Goal: Information Seeking & Learning: Learn about a topic

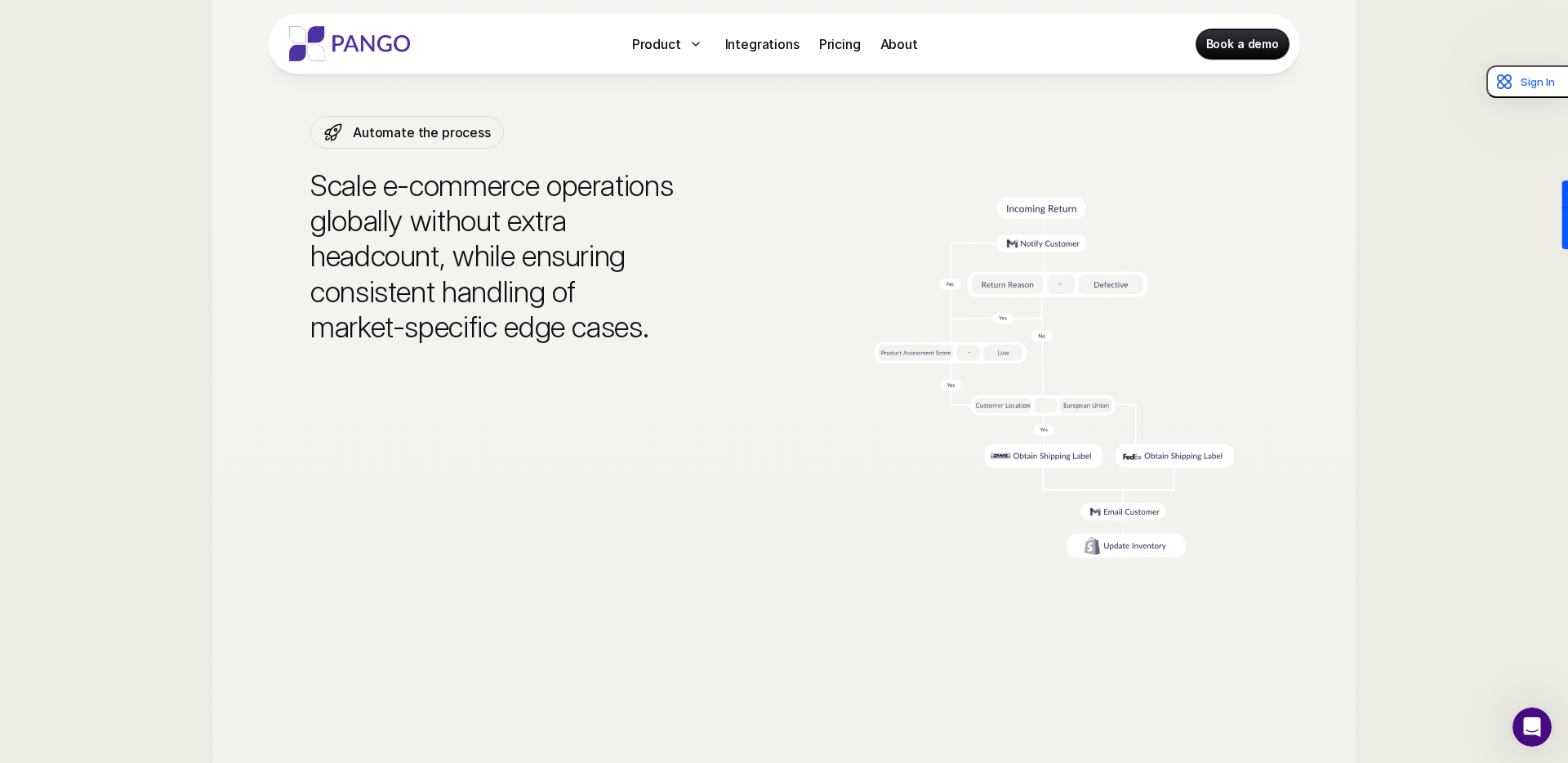
scroll to position [4458, 0]
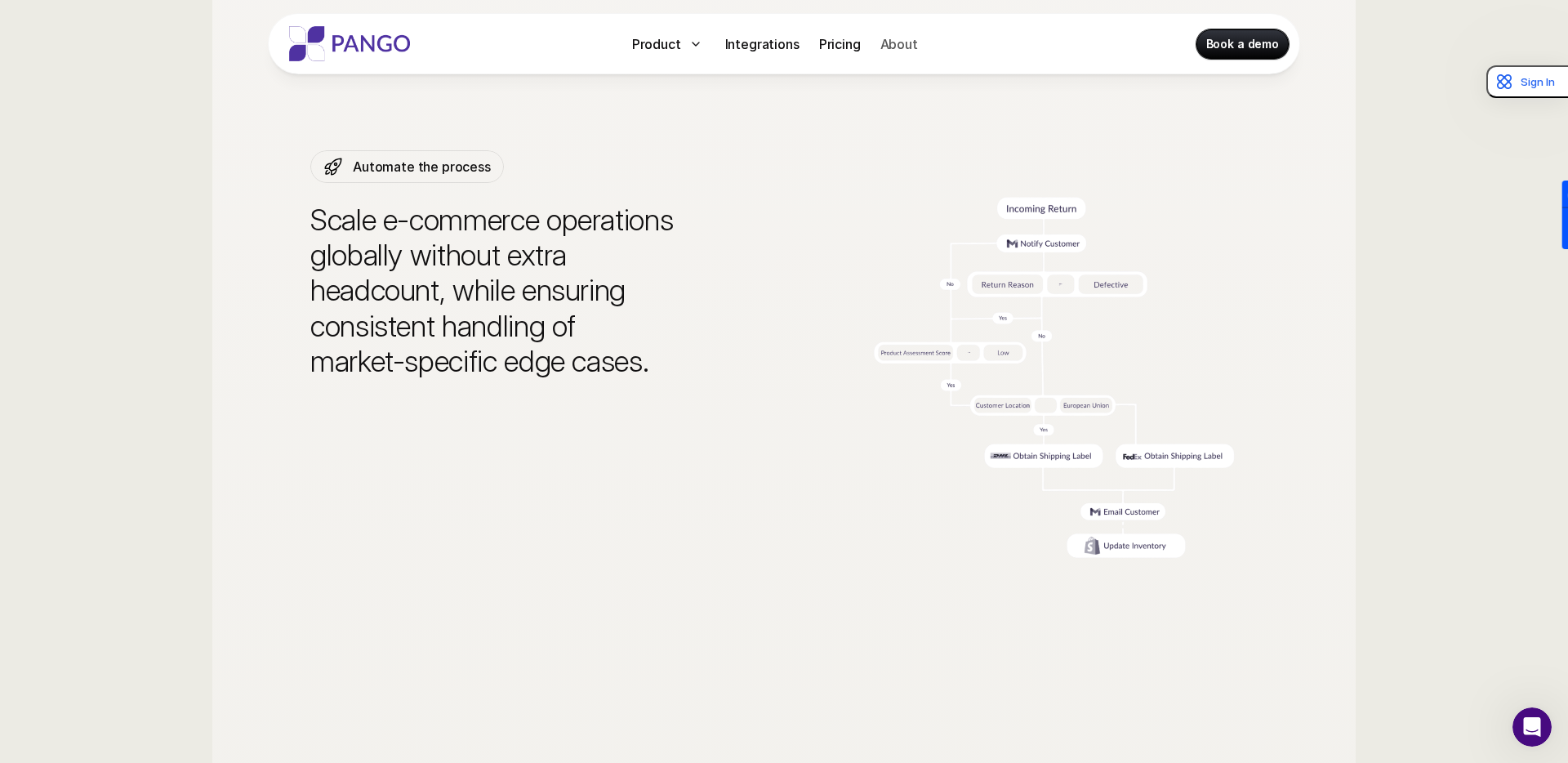
click at [896, 44] on p "About" at bounding box center [899, 44] width 38 height 19
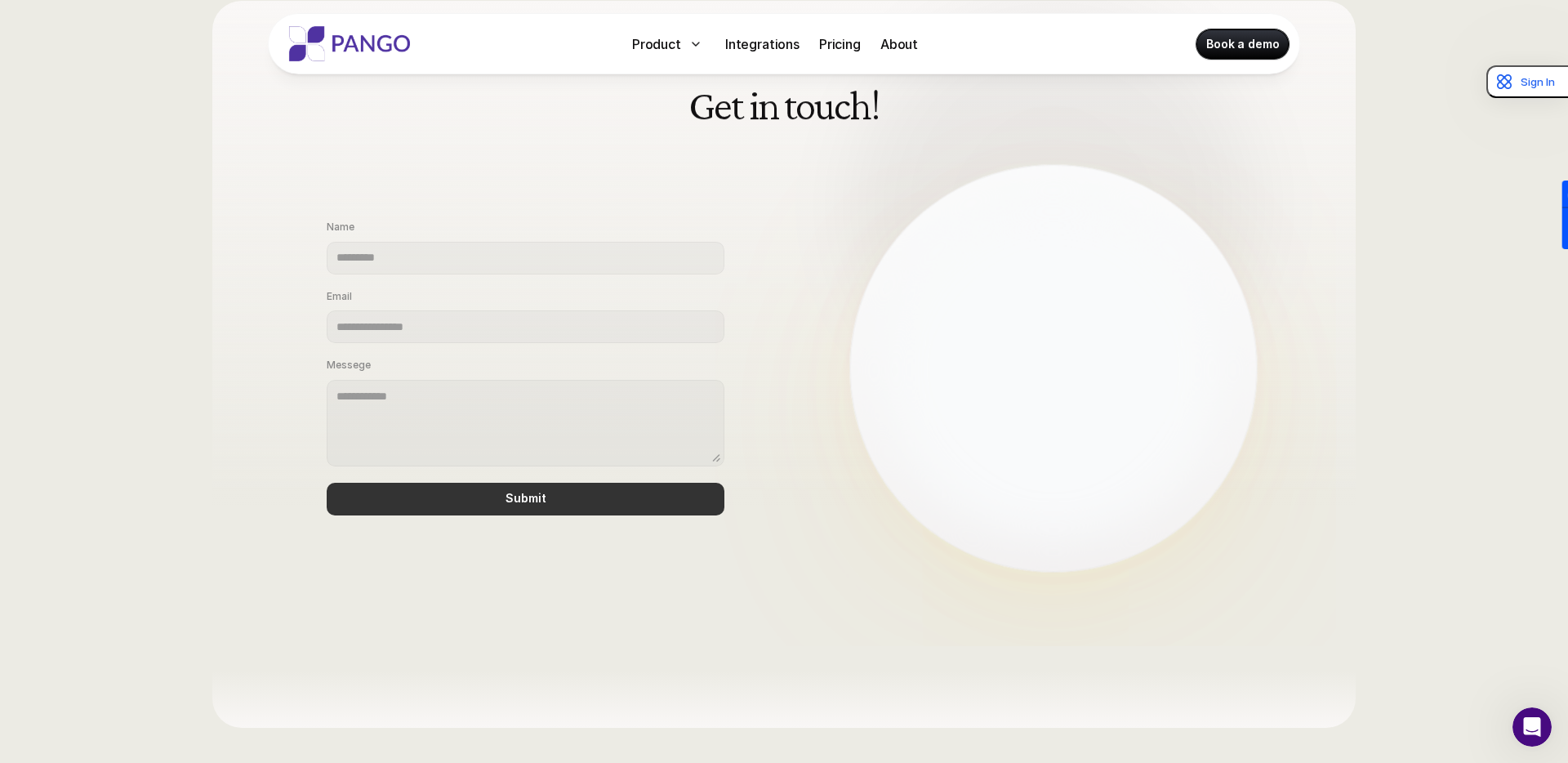
scroll to position [1350, 0]
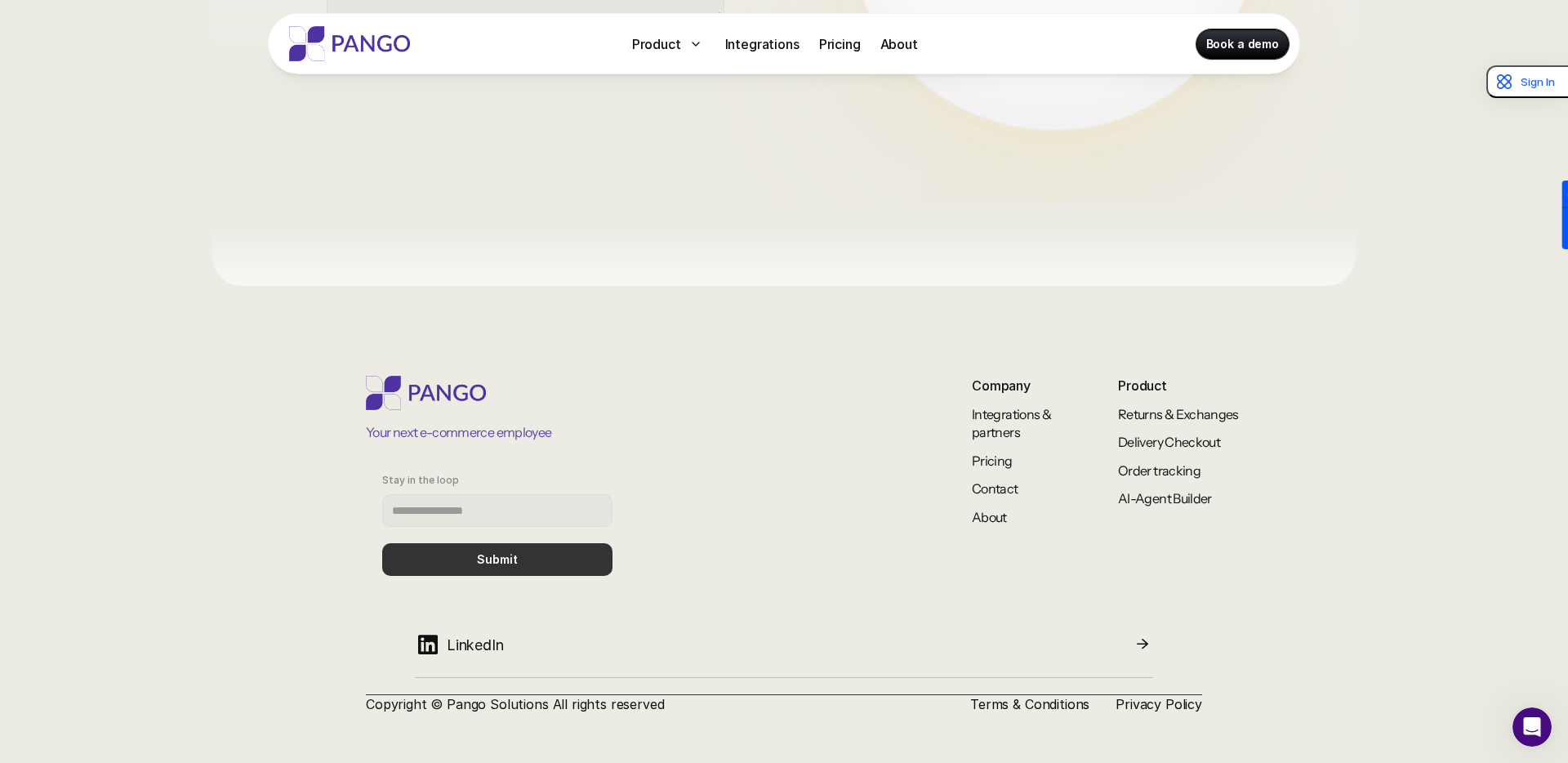
click at [472, 637] on p "LinkedIn" at bounding box center [475, 644] width 57 height 22
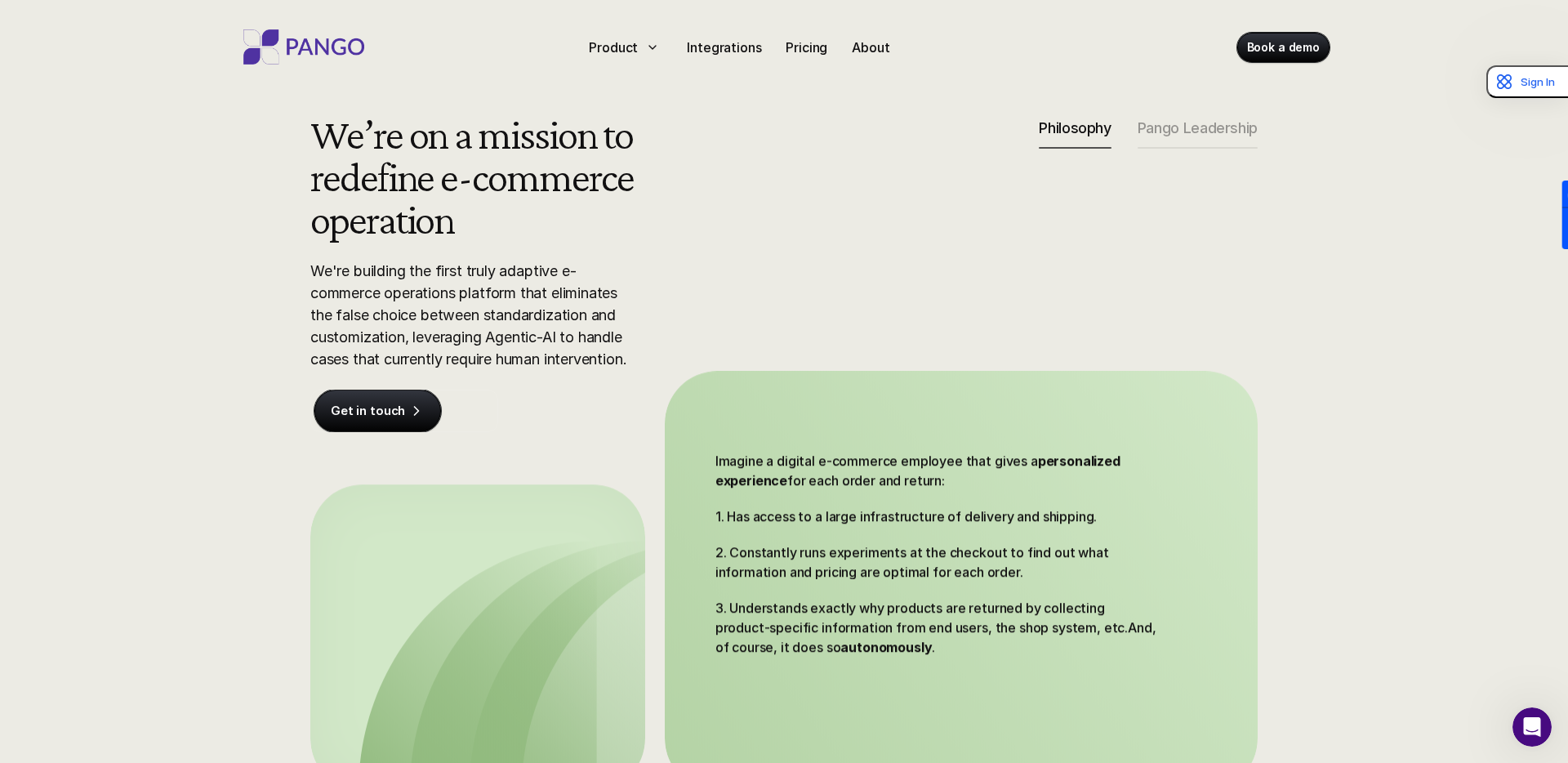
scroll to position [0, 0]
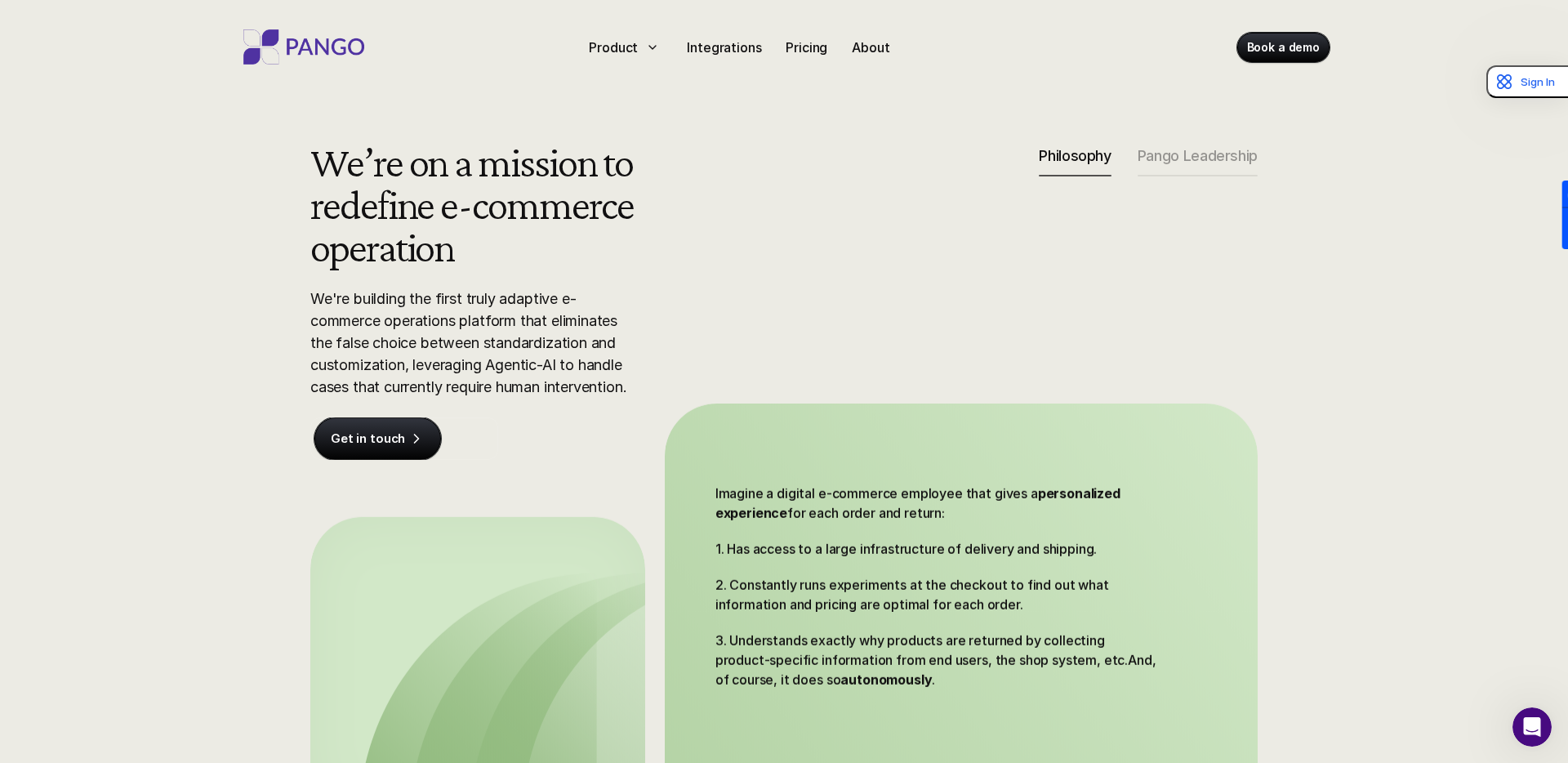
click at [557, 336] on p "We're building the first truly adaptive e-commerce operations platform that eli…" at bounding box center [474, 343] width 326 height 111
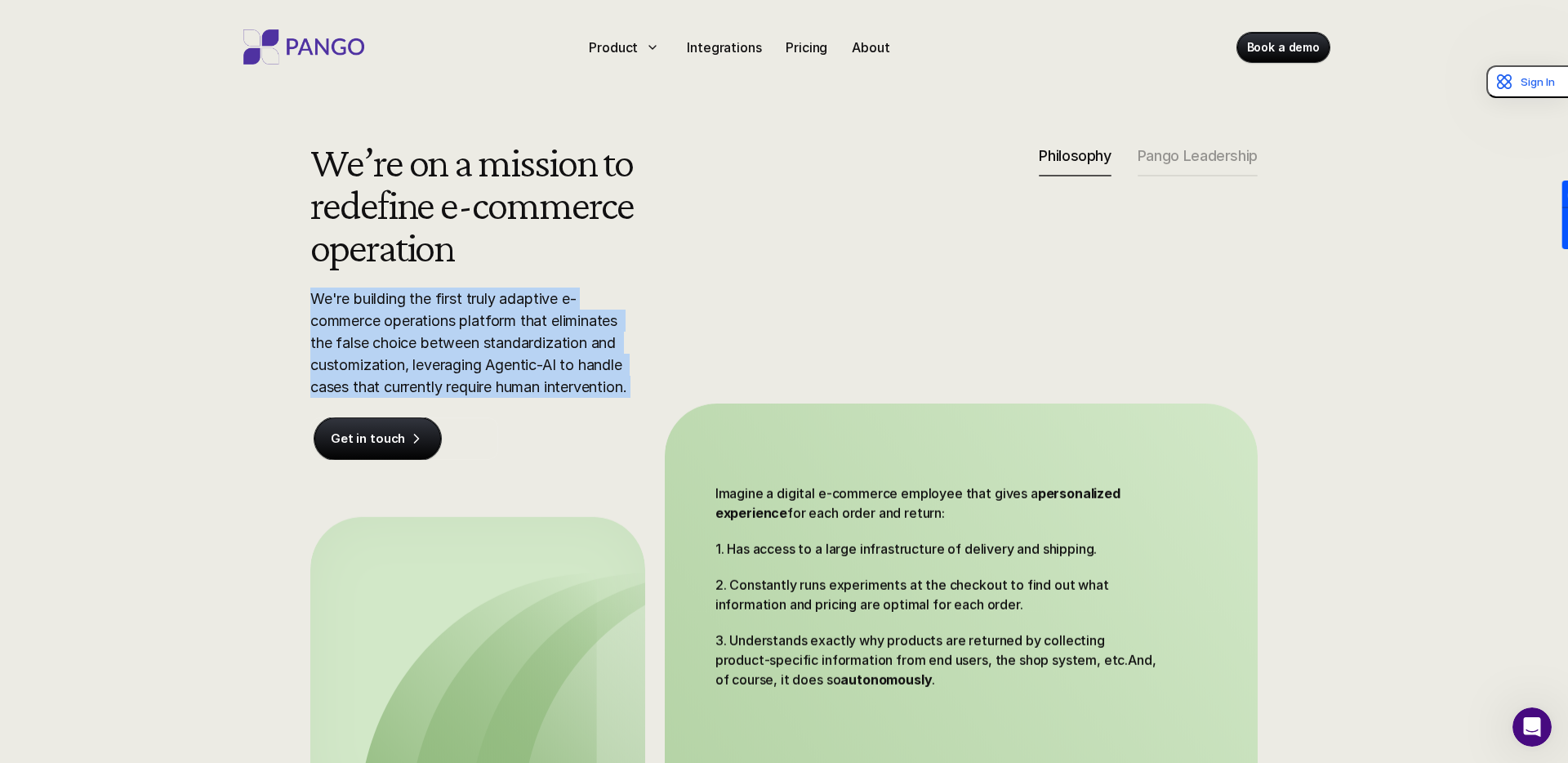
click at [557, 336] on p "We're building the first truly adaptive e-commerce operations platform that eli…" at bounding box center [474, 343] width 326 height 111
click at [315, 49] on img at bounding box center [304, 47] width 131 height 35
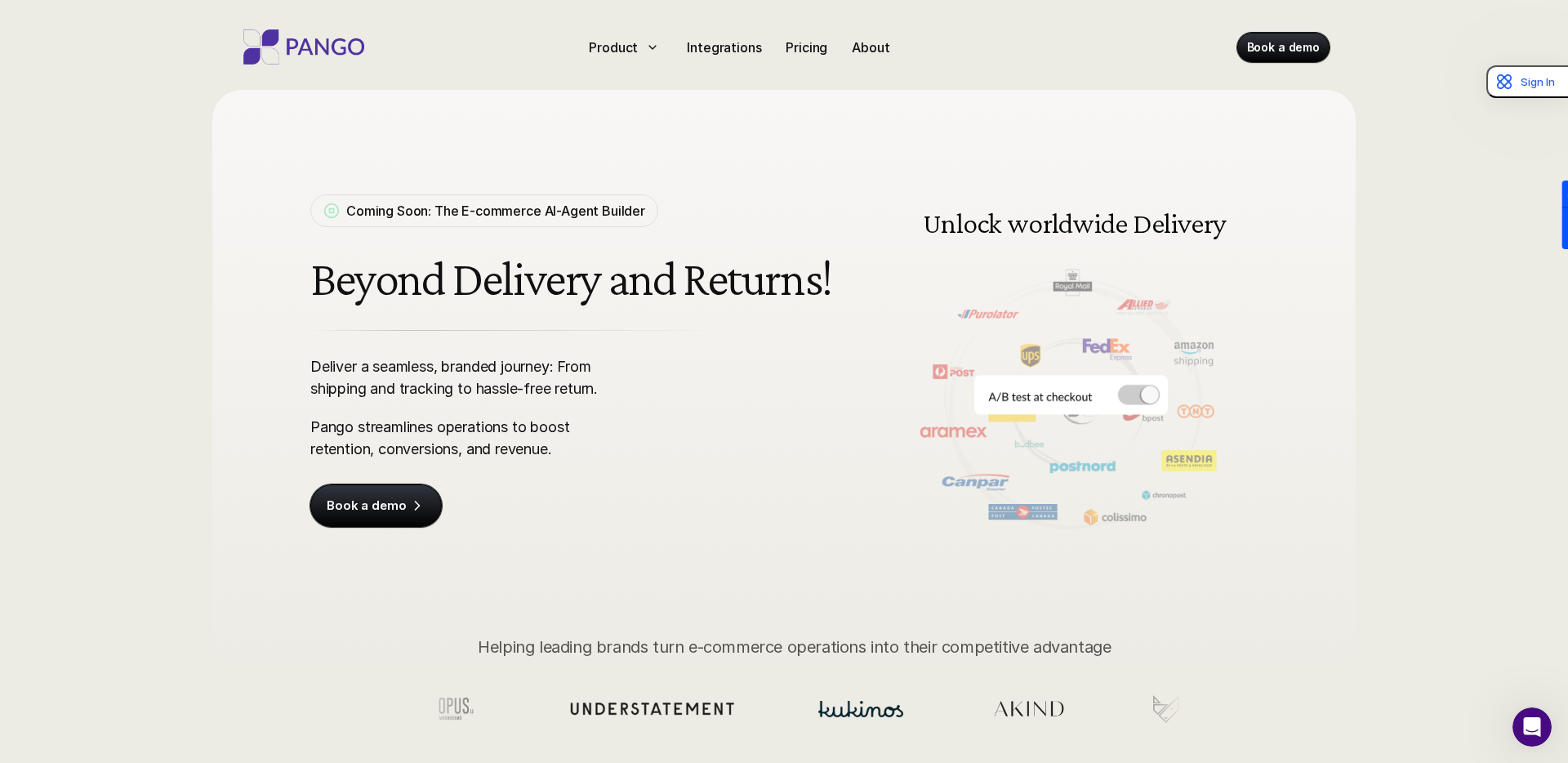
click at [332, 356] on p "Deliver a seamless, branded journey: From shipping and tracking to hassle-free …" at bounding box center [468, 377] width 316 height 44
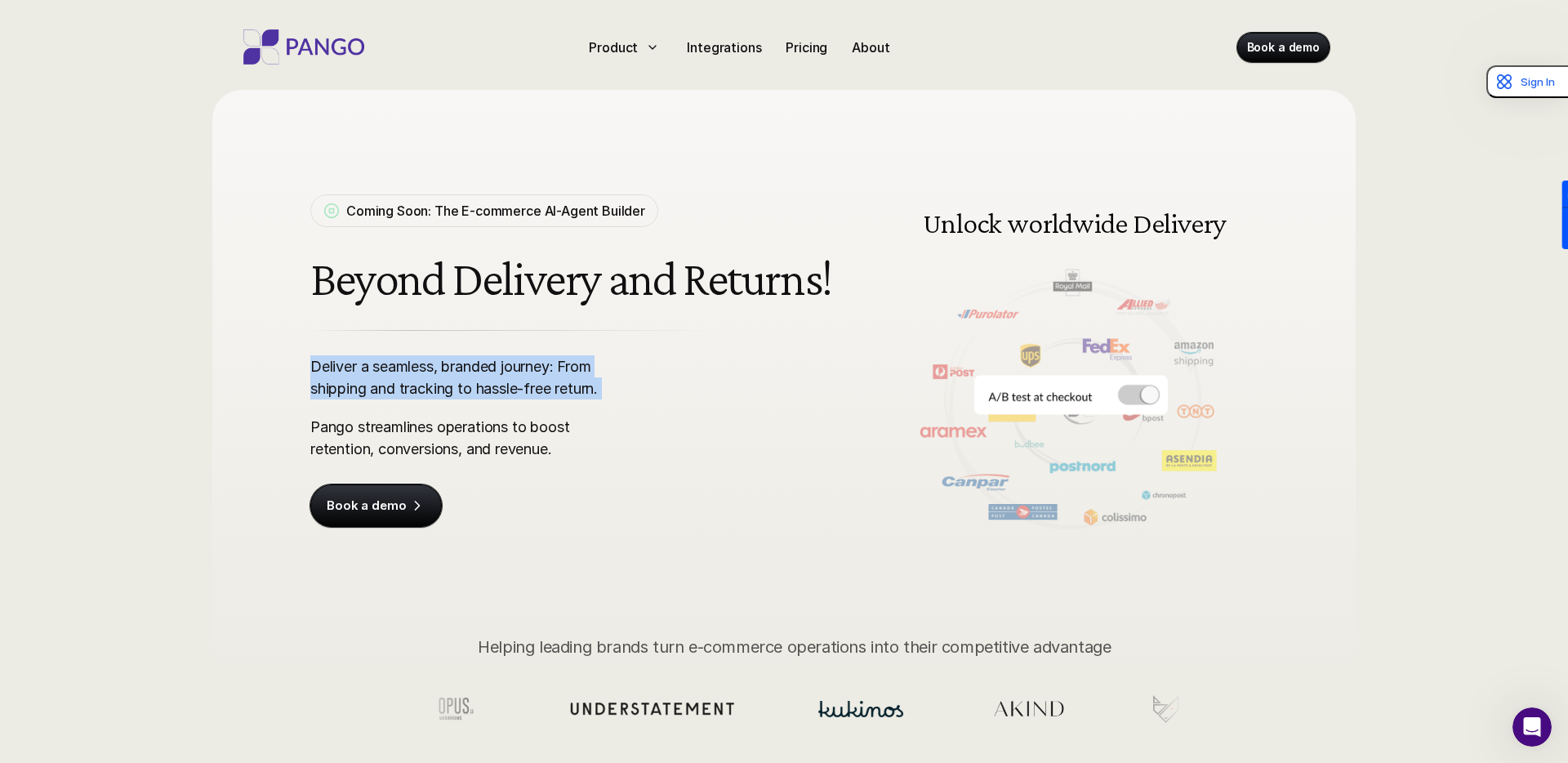
click at [332, 356] on p "Deliver a seamless, branded journey: From shipping and tracking to hassle-free …" at bounding box center [468, 377] width 316 height 44
click at [323, 399] on div "Deliver a seamless, branded journey: From shipping and tracking to hassle-free …" at bounding box center [468, 408] width 316 height 105
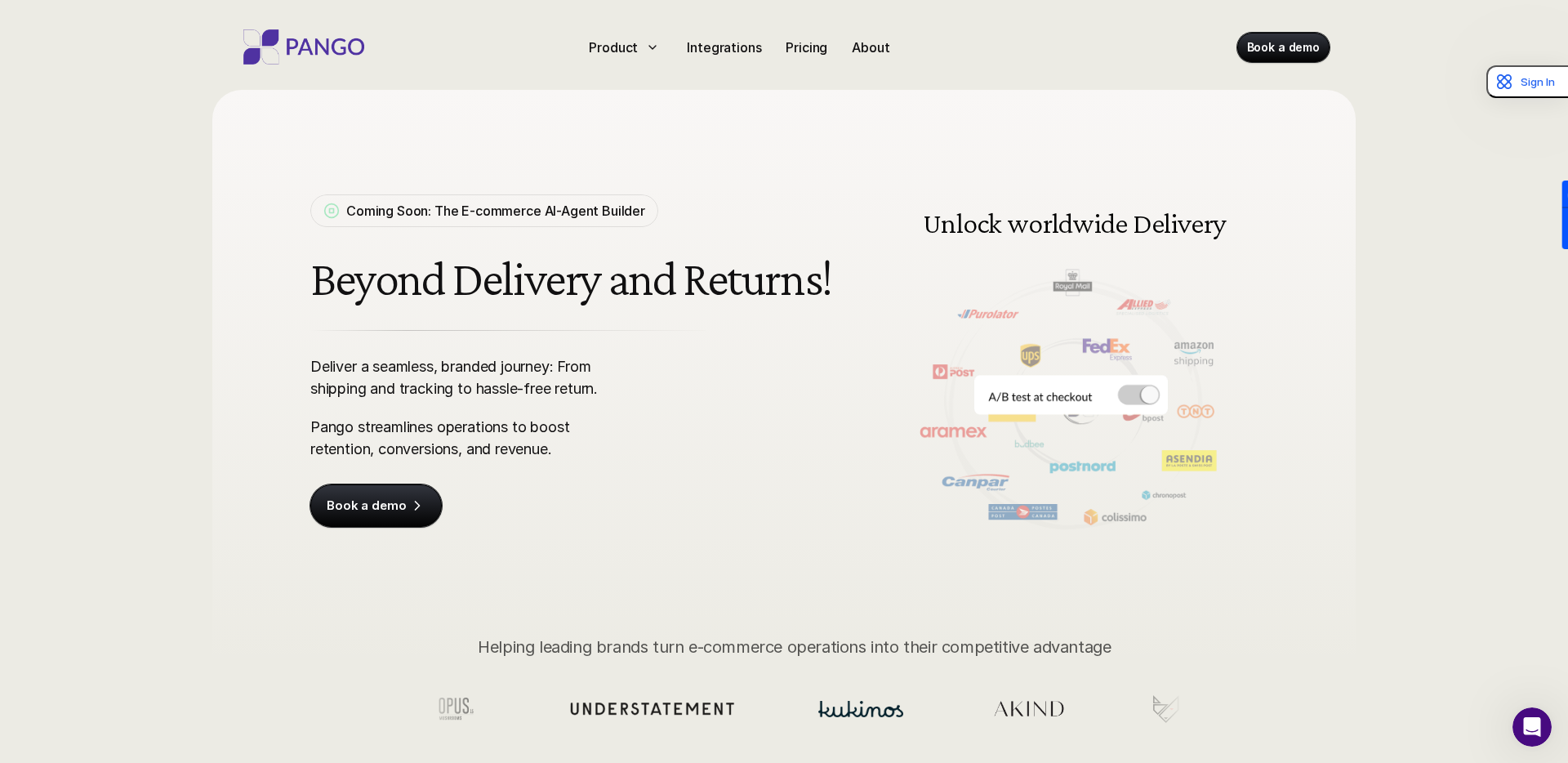
click at [323, 399] on div "Deliver a seamless, branded journey: From shipping and tracking to hassle-free …" at bounding box center [468, 408] width 316 height 105
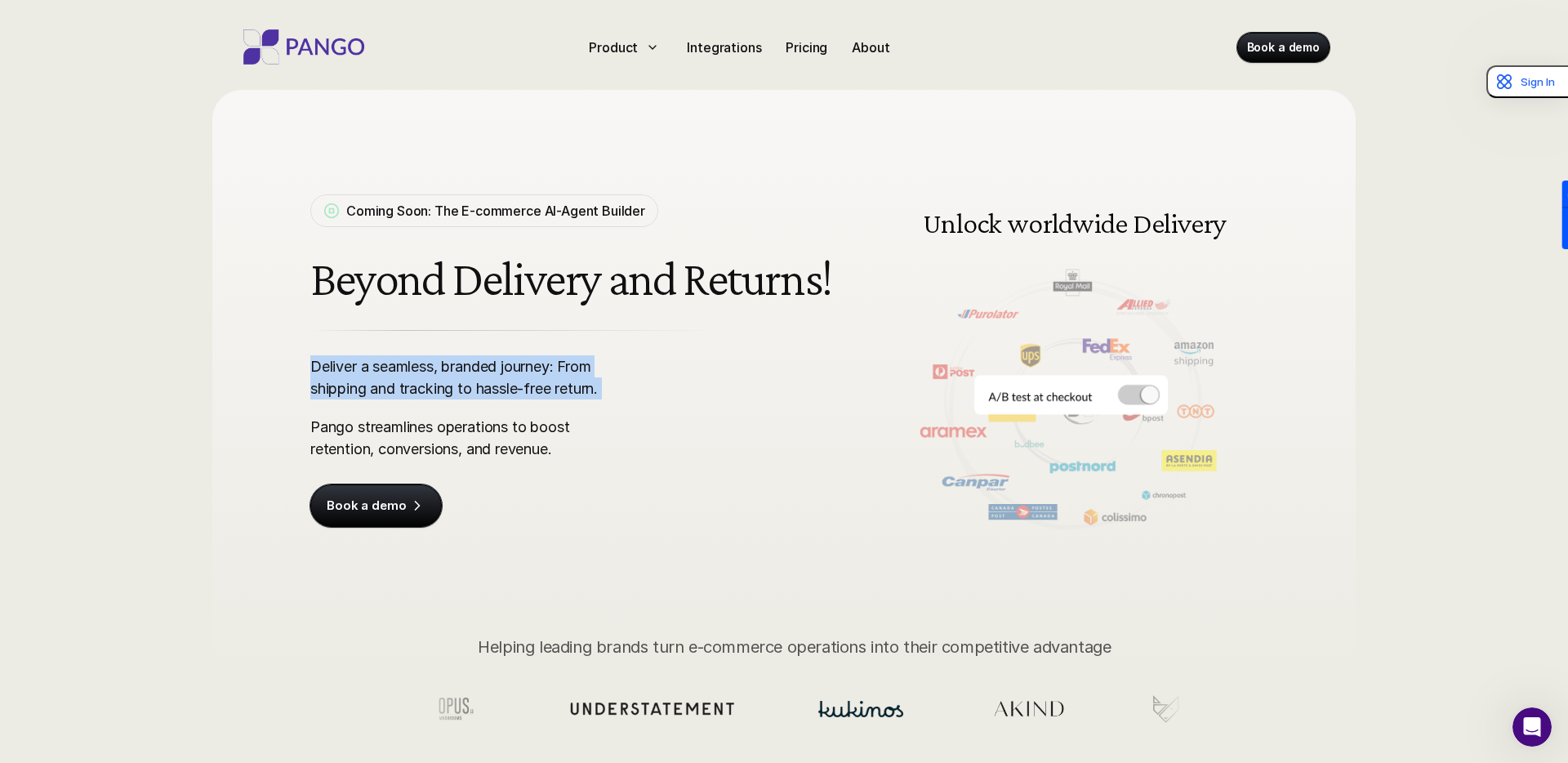
click at [323, 399] on div "Deliver a seamless, branded journey: From shipping and tracking to hassle-free …" at bounding box center [468, 408] width 316 height 105
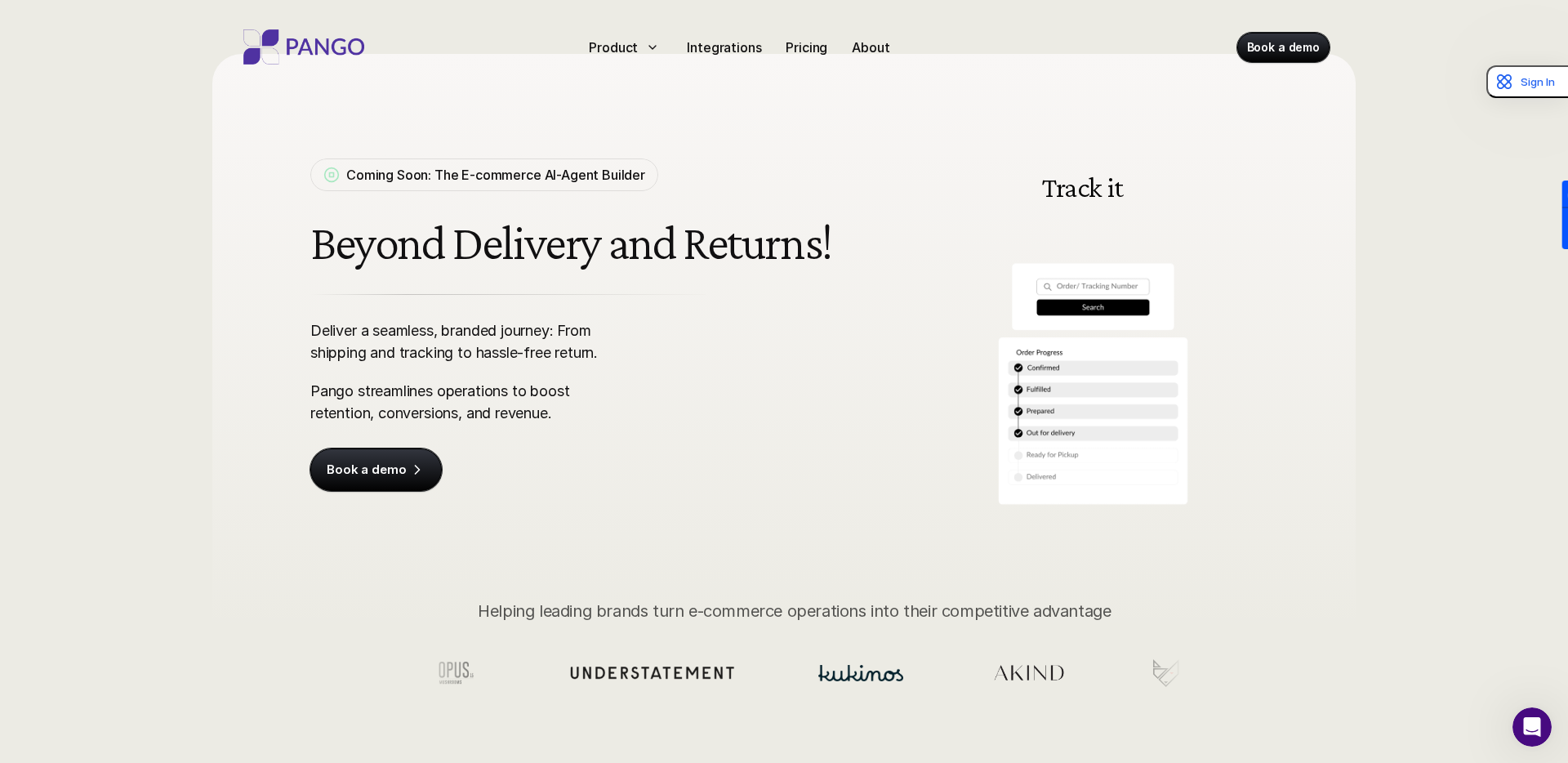
click at [323, 399] on p "Pango streamlines operations to boost retention, conversions, and revenue." at bounding box center [468, 401] width 316 height 44
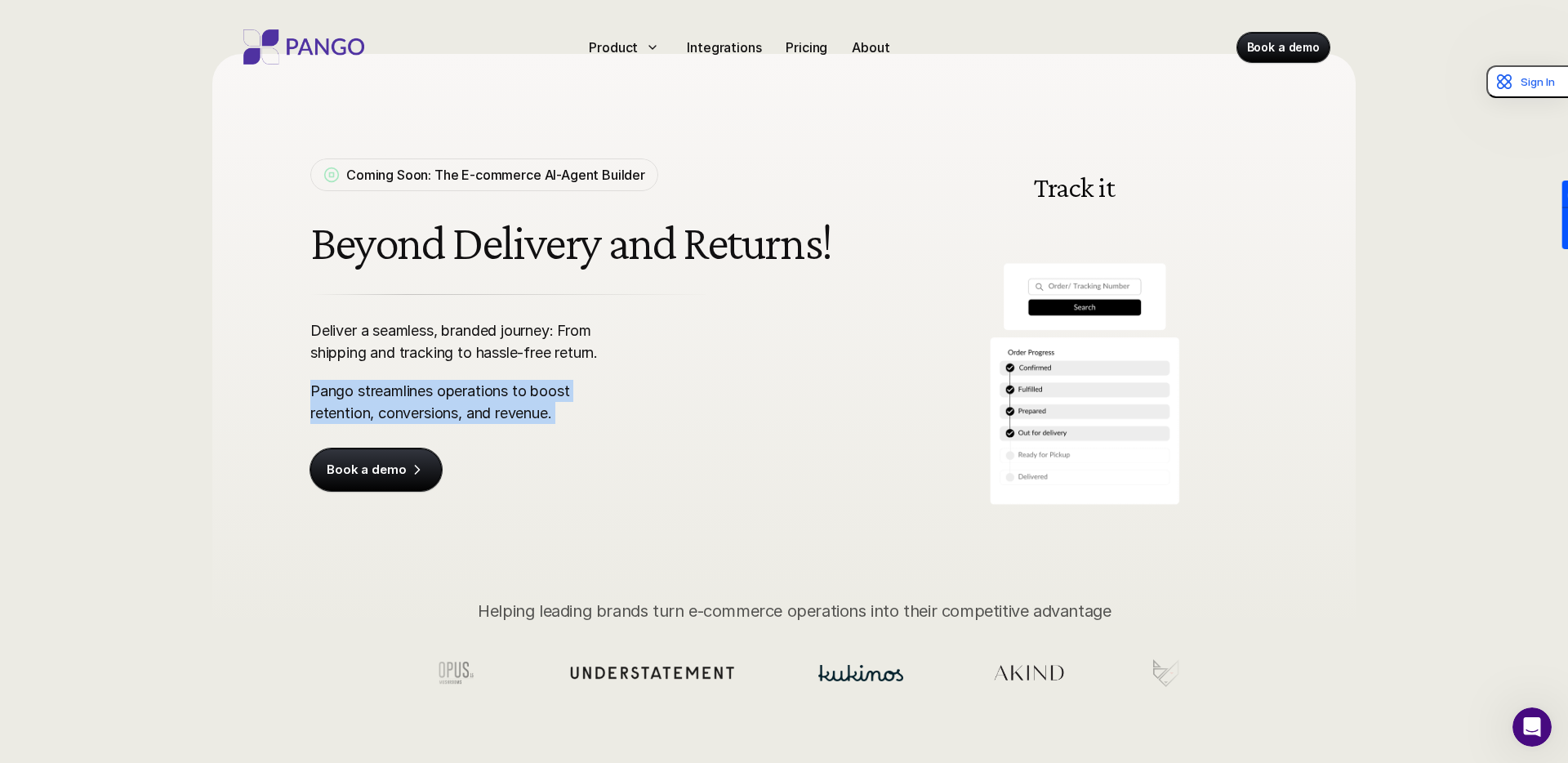
click at [323, 399] on p "Pango streamlines operations to boost retention, conversions, and revenue." at bounding box center [468, 401] width 316 height 44
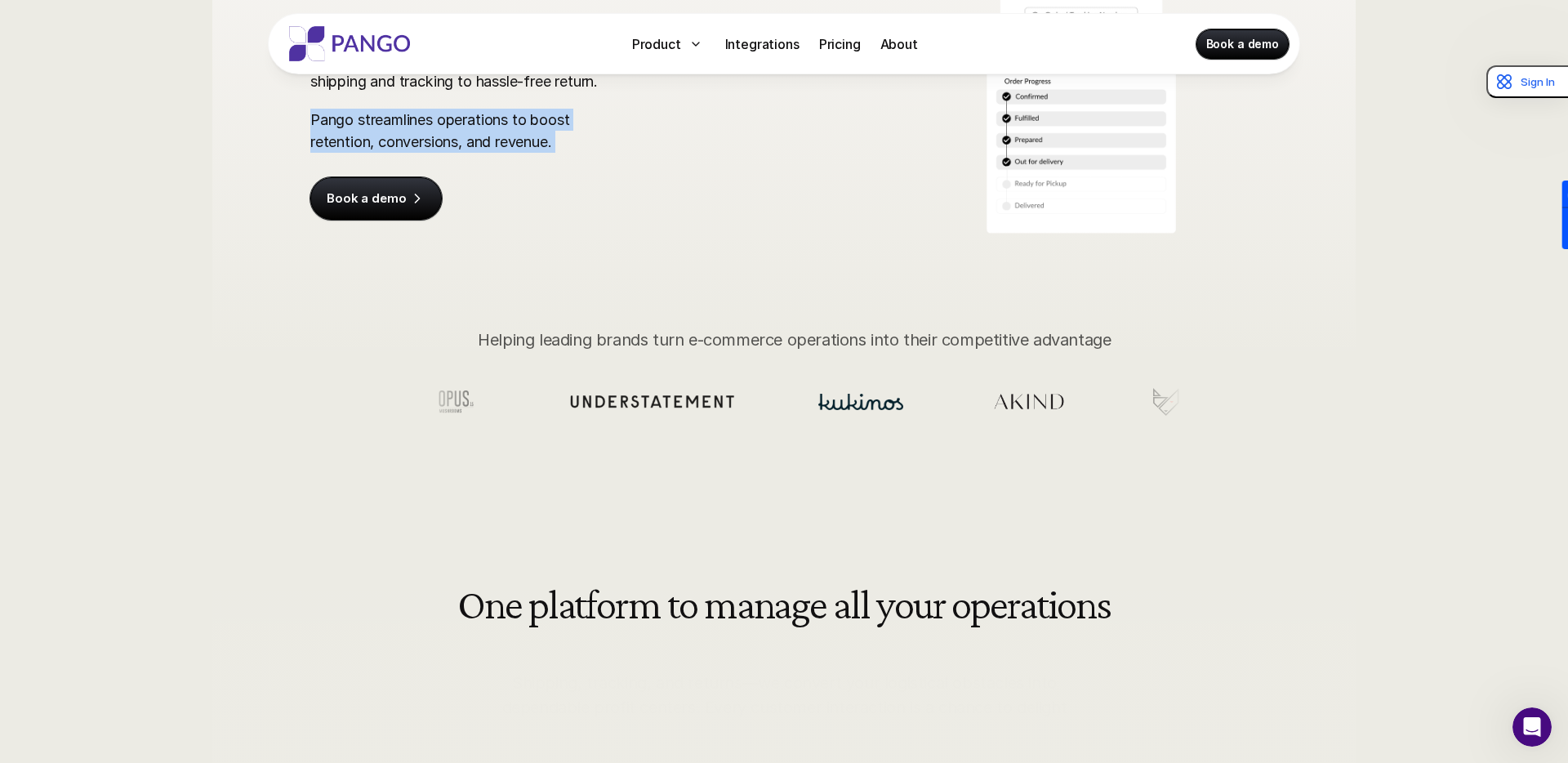
scroll to position [308, 0]
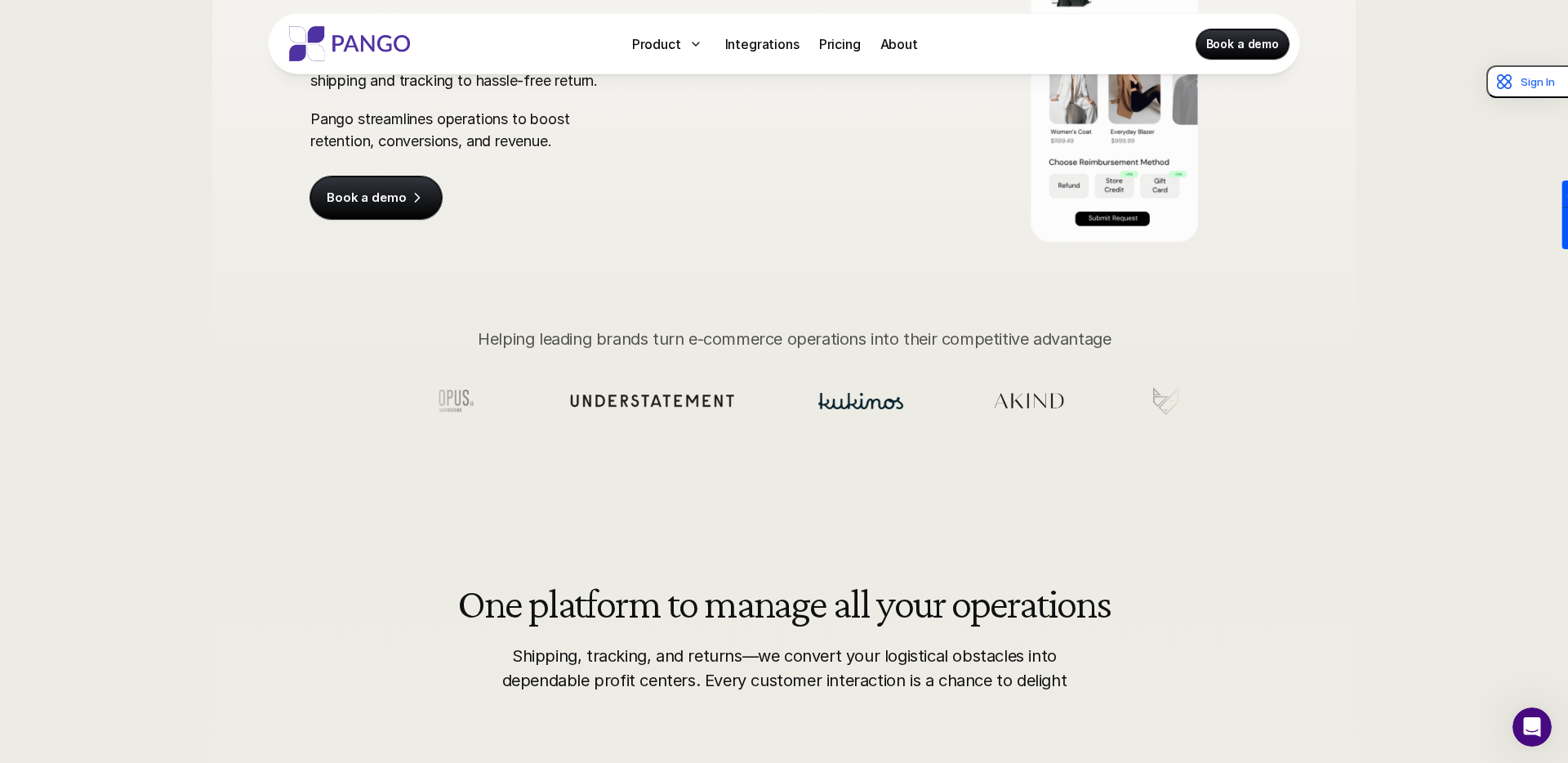
click at [566, 340] on ul at bounding box center [801, 401] width 747 height 132
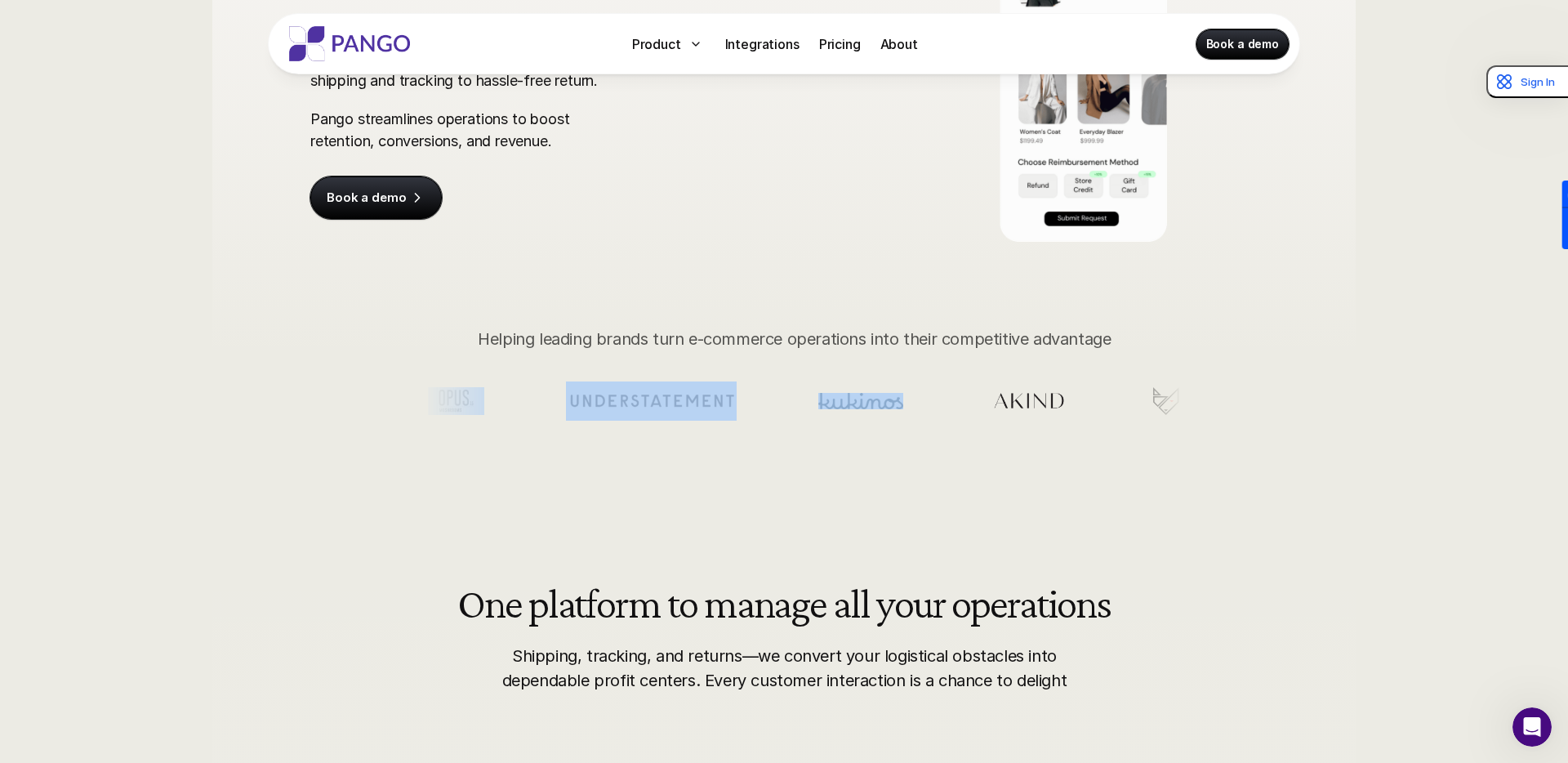
click at [566, 340] on ul at bounding box center [801, 401] width 747 height 132
click at [566, 340] on ul at bounding box center [800, 401] width 747 height 132
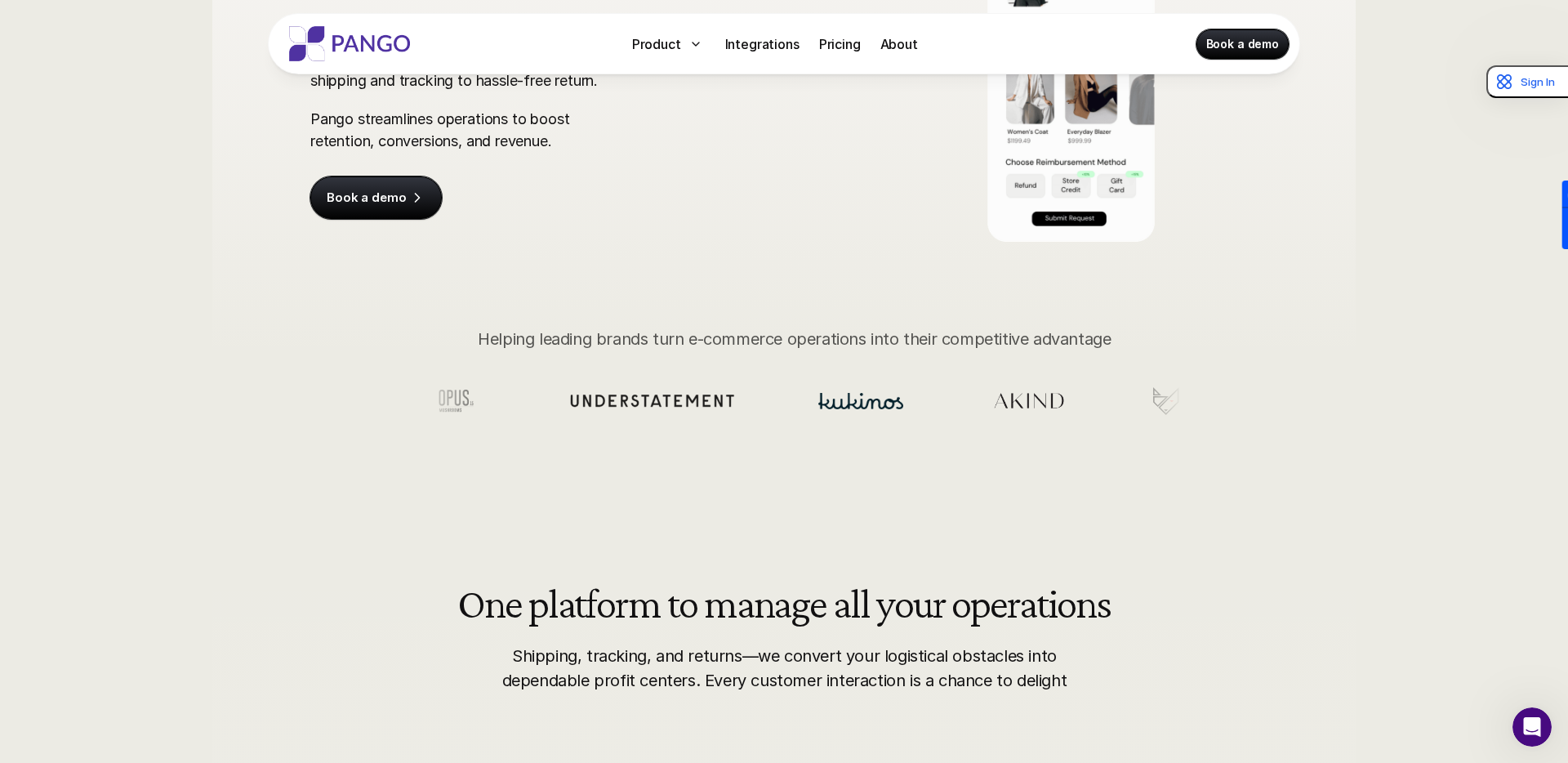
click at [569, 336] on ul at bounding box center [800, 401] width 747 height 132
click at [569, 336] on ul at bounding box center [798, 401] width 747 height 132
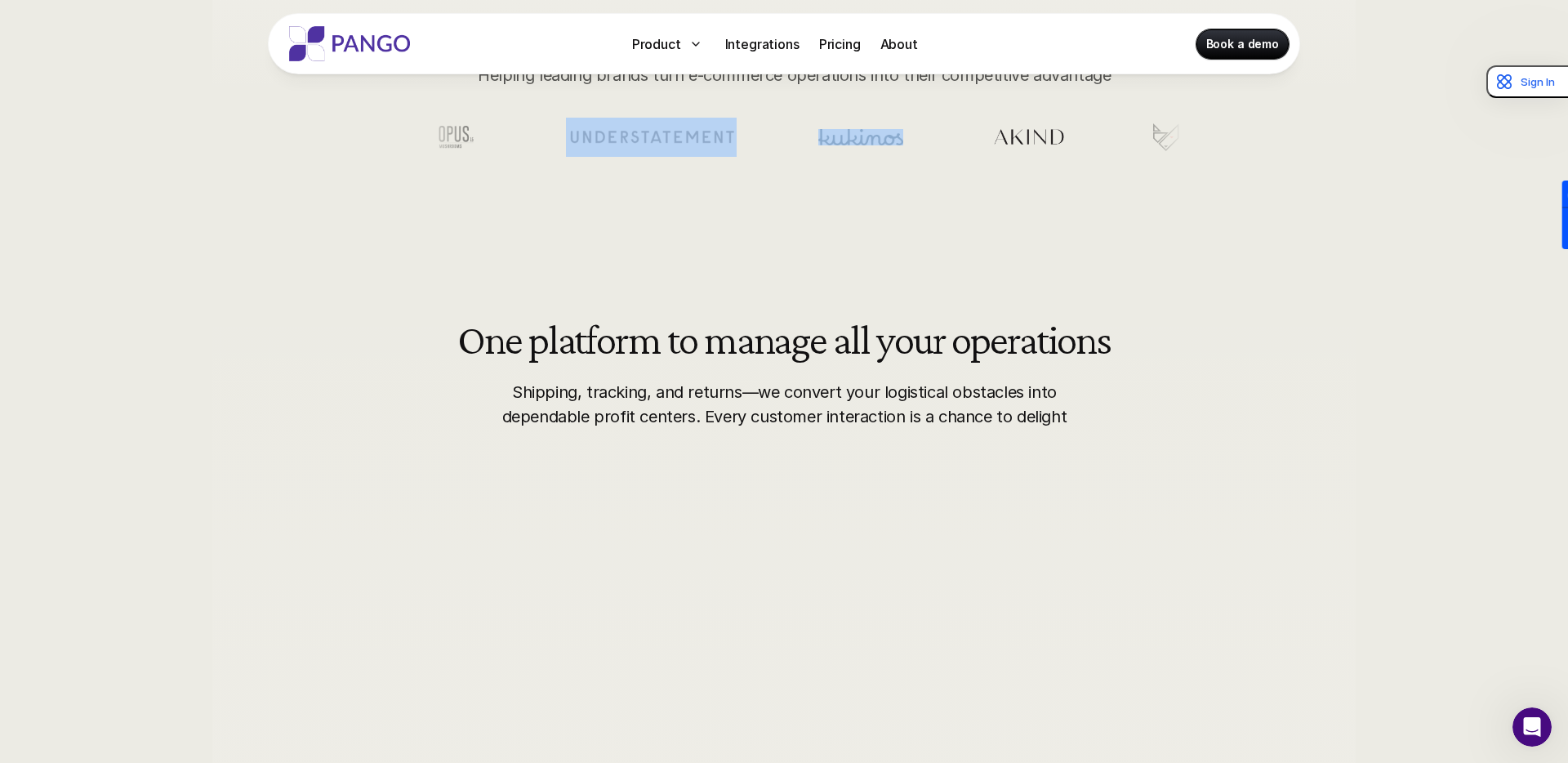
scroll to position [574, 0]
click at [564, 398] on p "Shipping, tracking, and returns—we convert your logistical obstacles into depen…" at bounding box center [785, 401] width 579 height 49
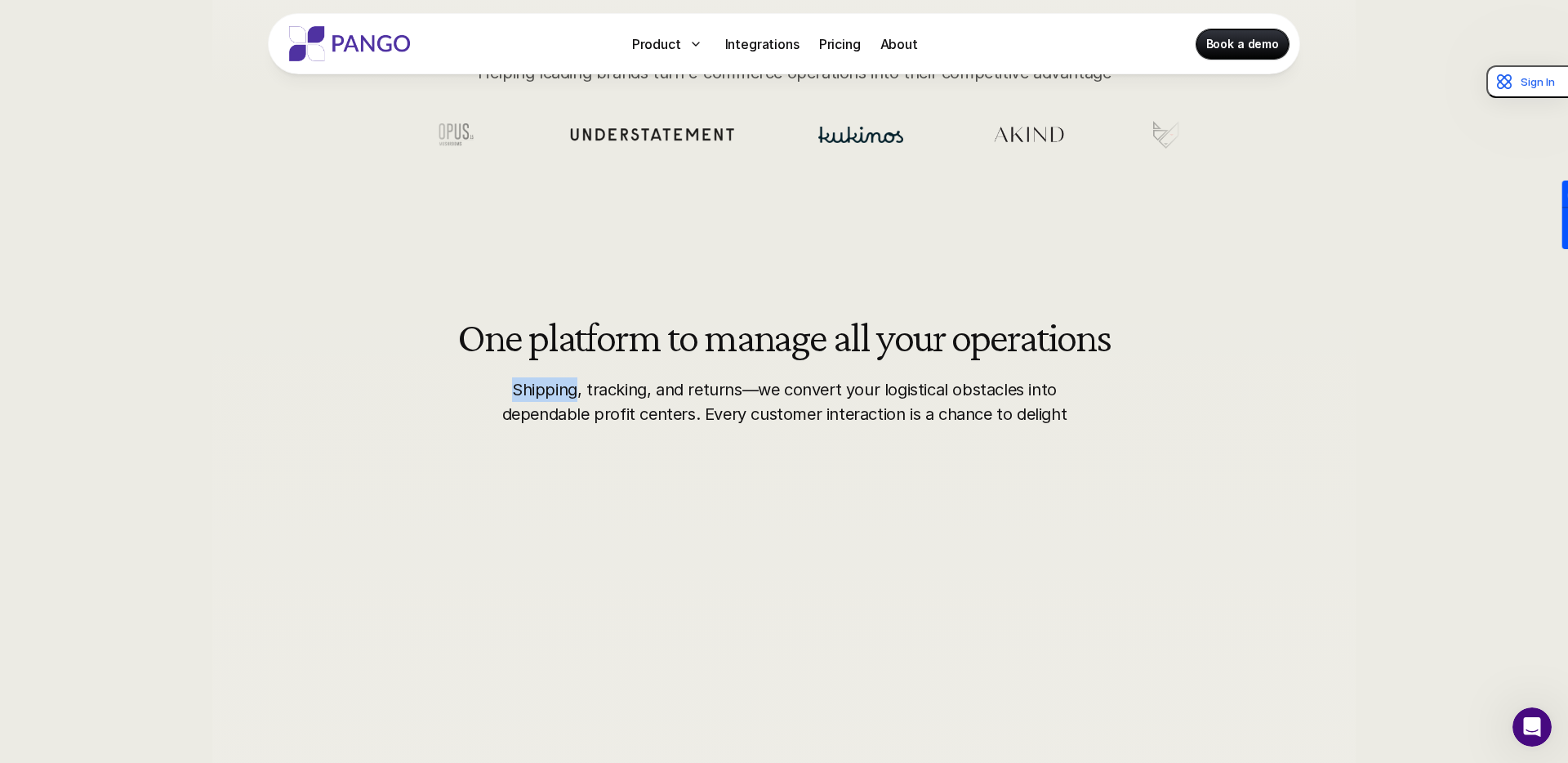
click at [564, 398] on p "Shipping, tracking, and returns—we convert your logistical obstacles into depen…" at bounding box center [785, 401] width 579 height 49
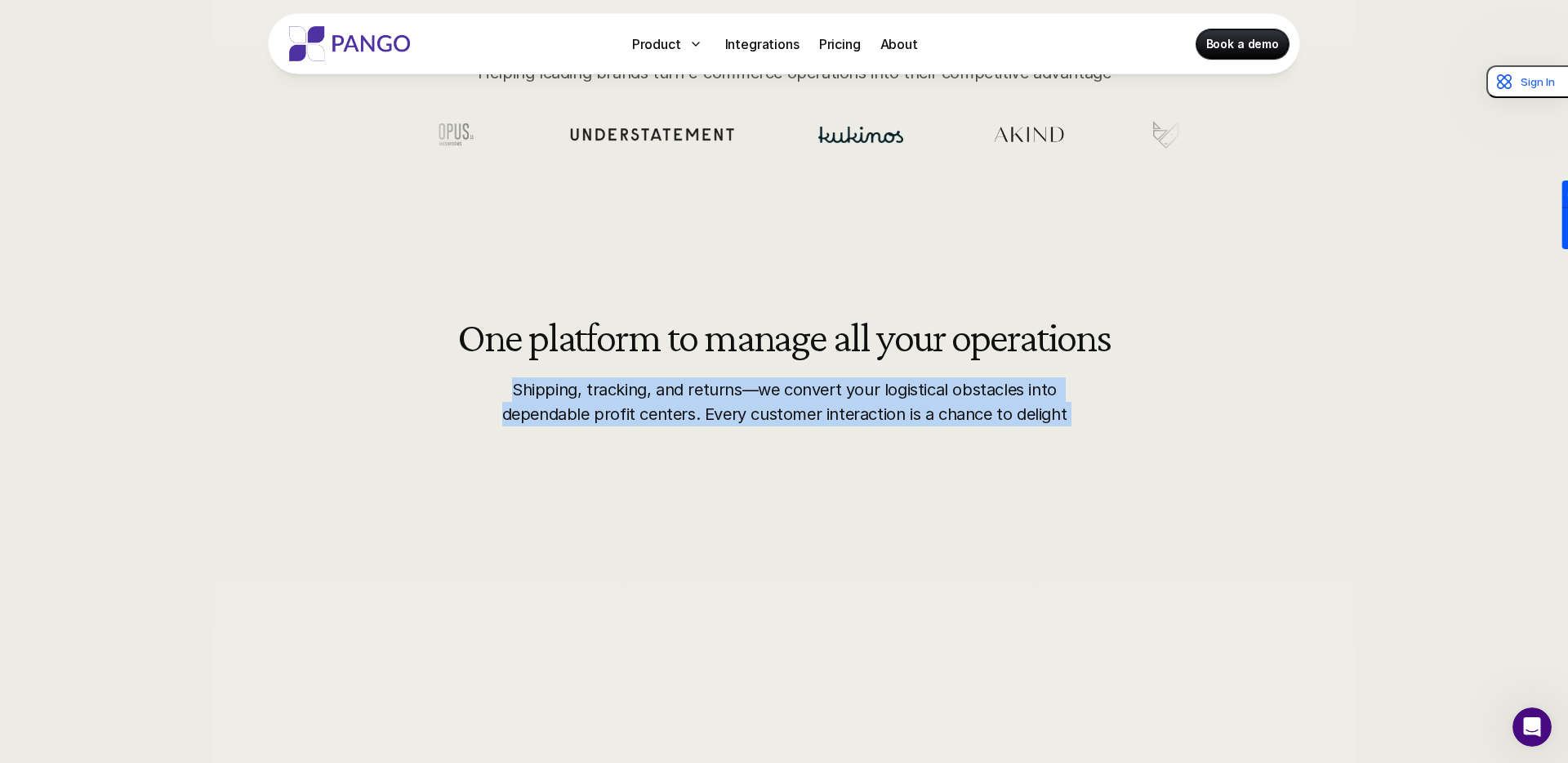
click at [564, 398] on p "Shipping, tracking, and returns—we convert your logistical obstacles into depen…" at bounding box center [785, 401] width 579 height 49
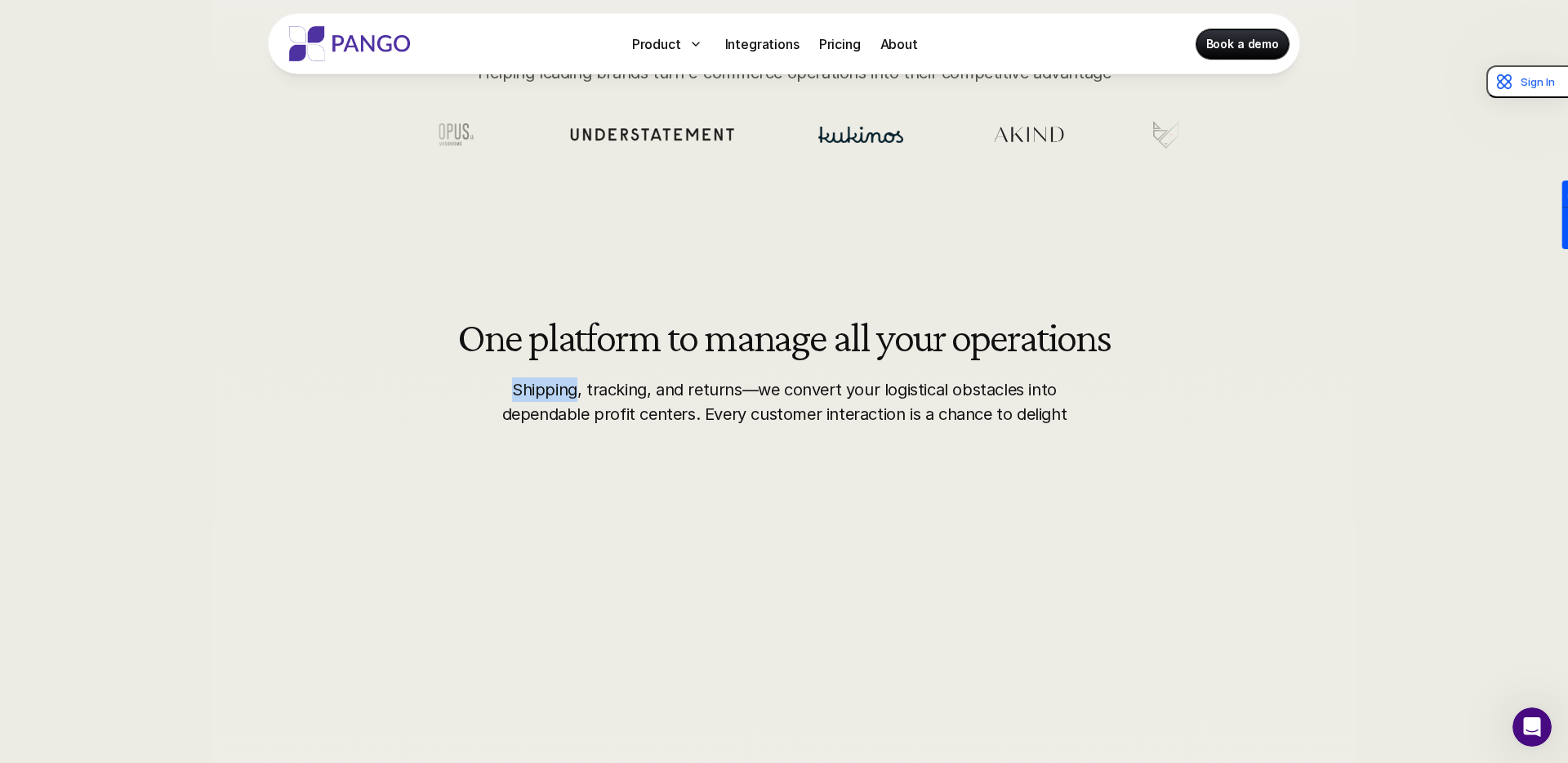
click at [564, 398] on p "Shipping, tracking, and returns—we convert your logistical obstacles into depen…" at bounding box center [785, 401] width 579 height 49
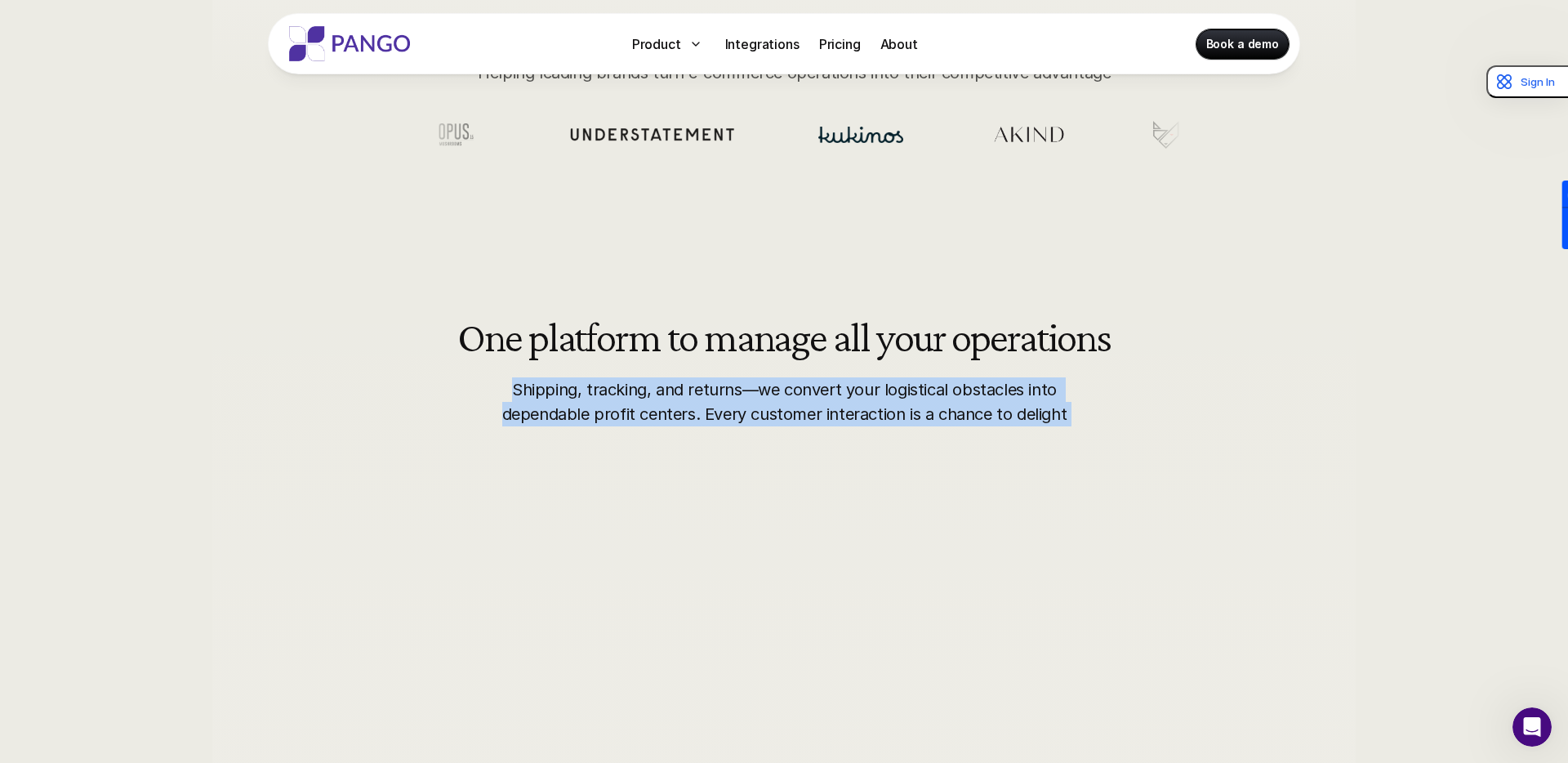
click at [564, 398] on p "Shipping, tracking, and returns—we convert your logistical obstacles into depen…" at bounding box center [785, 401] width 579 height 49
click at [565, 387] on p "Shipping, tracking, and returns—we convert your logistical obstacles into depen…" at bounding box center [785, 401] width 579 height 49
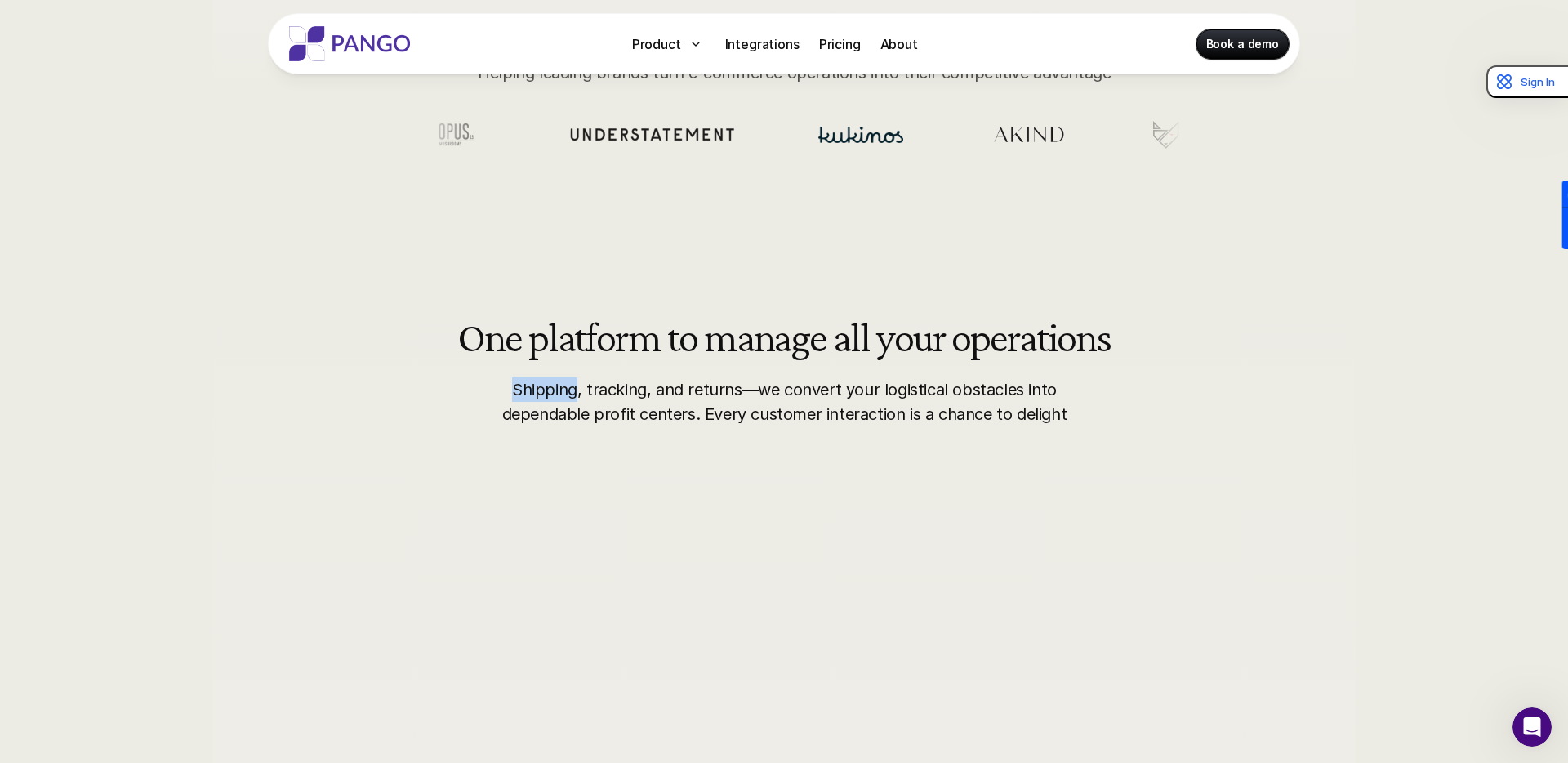
click at [565, 387] on p "Shipping, tracking, and returns—we convert your logistical obstacles into depen…" at bounding box center [785, 401] width 579 height 49
click at [626, 387] on p "Shipping, tracking, and returns—we convert your logistical obstacles into depen…" at bounding box center [785, 401] width 579 height 49
click at [662, 388] on p "Shipping, tracking, and returns—we convert your logistical obstacles into depen…" at bounding box center [785, 401] width 579 height 49
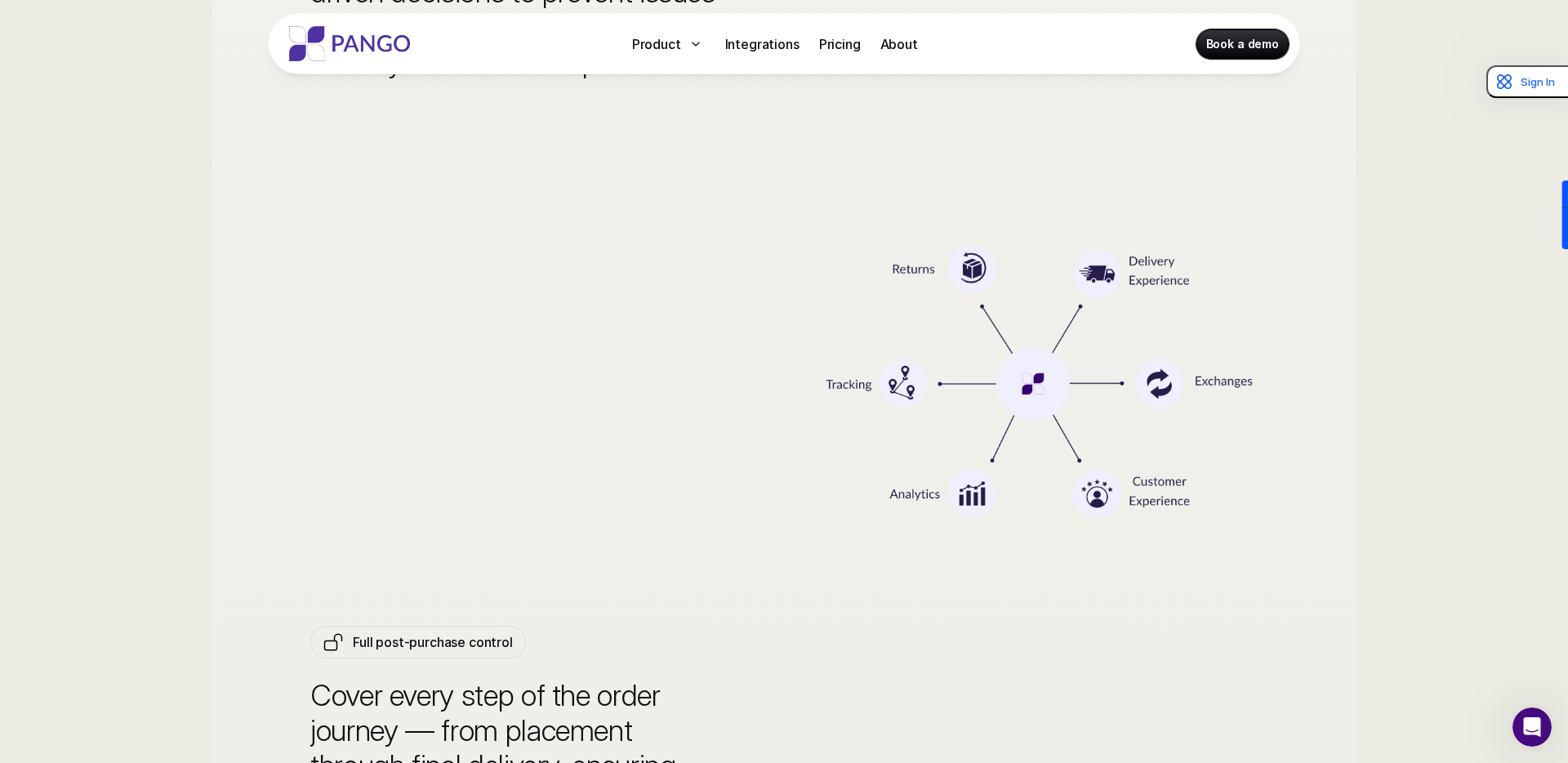
scroll to position [5543, 0]
